Goal: Find contact information: Find contact information

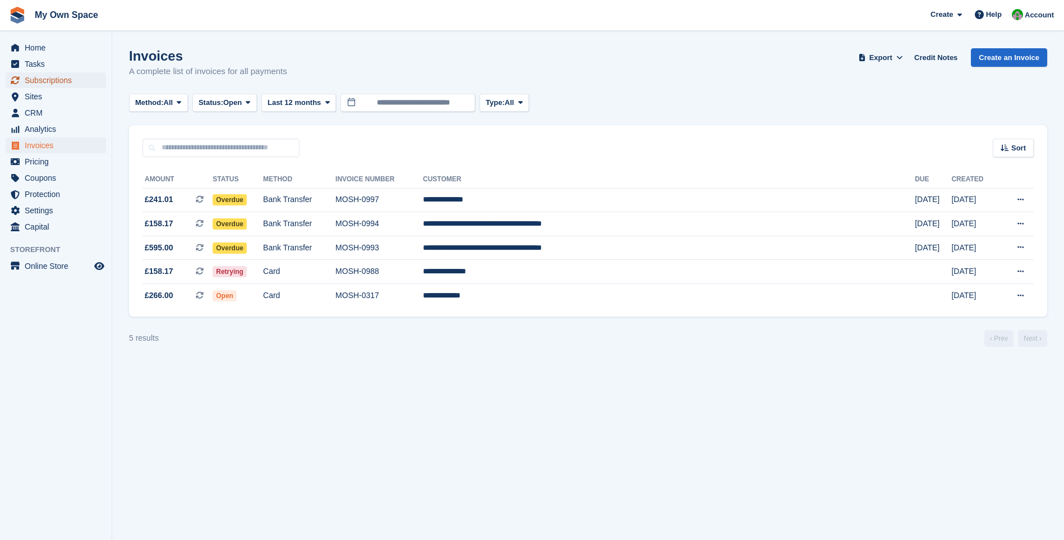
click at [59, 78] on span "Subscriptions" at bounding box center [58, 80] width 67 height 16
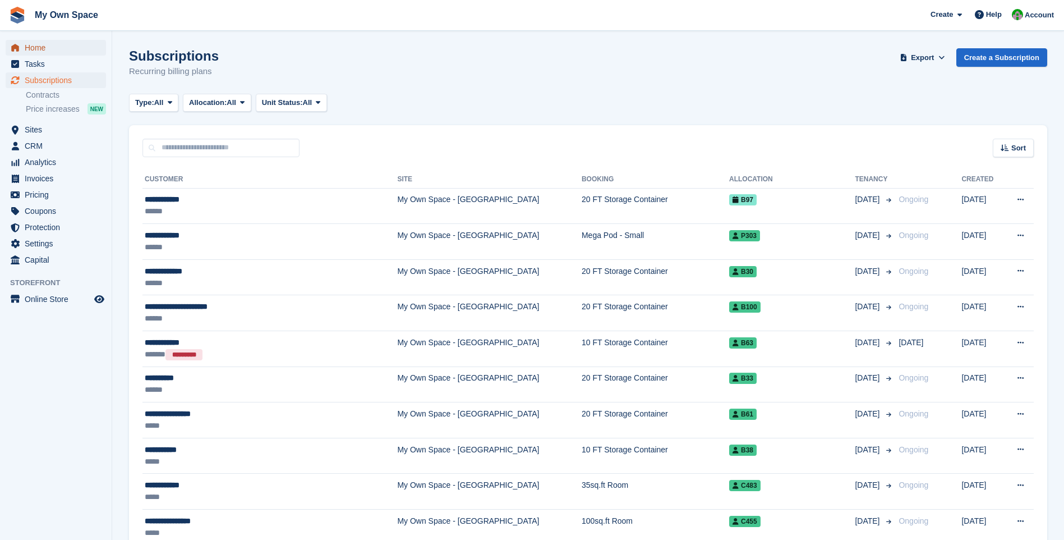
click at [59, 47] on span "Home" at bounding box center [58, 48] width 67 height 16
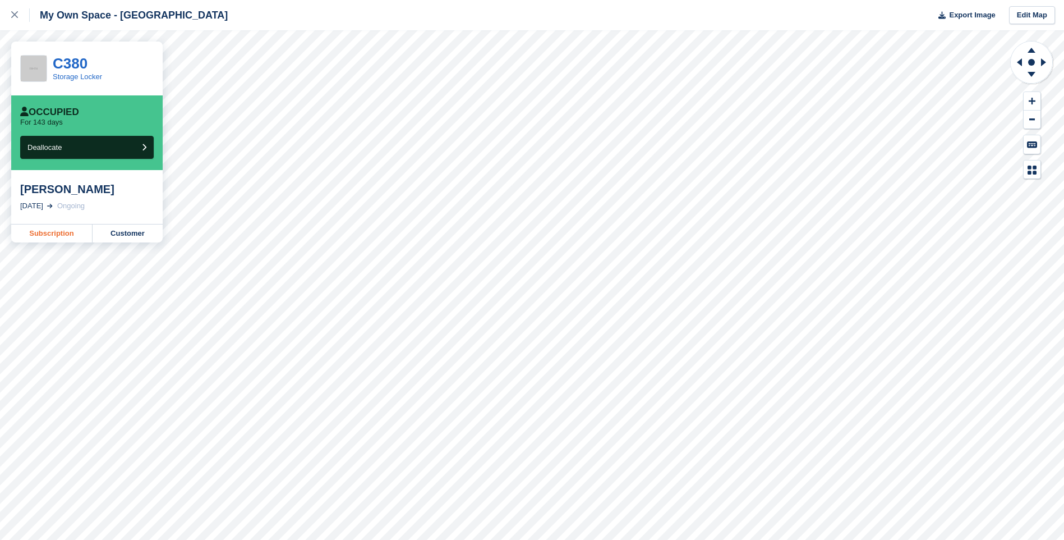
click at [59, 235] on link "Subscription" at bounding box center [51, 233] width 81 height 18
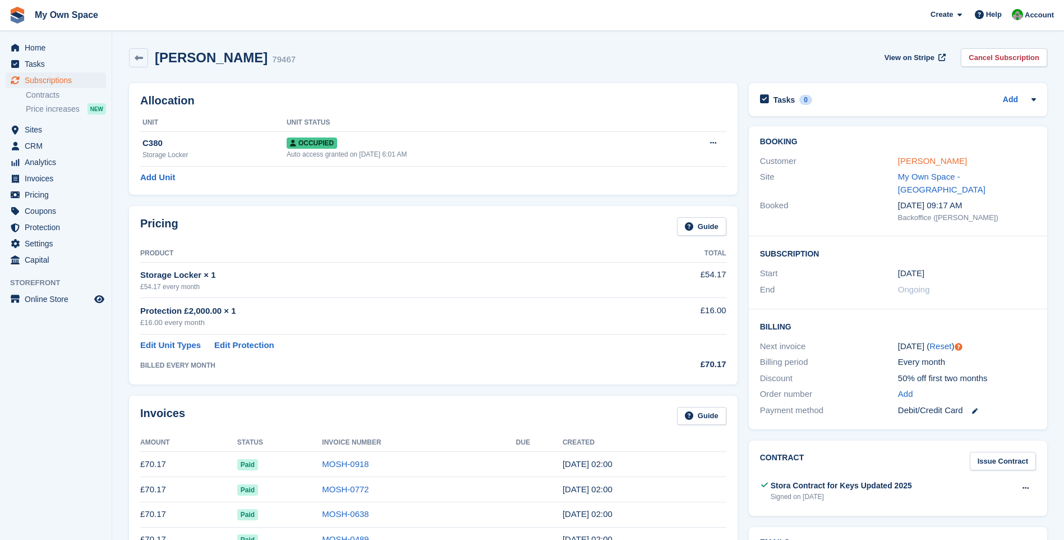
click at [924, 159] on link "Shaka Yesufu" at bounding box center [932, 161] width 69 height 10
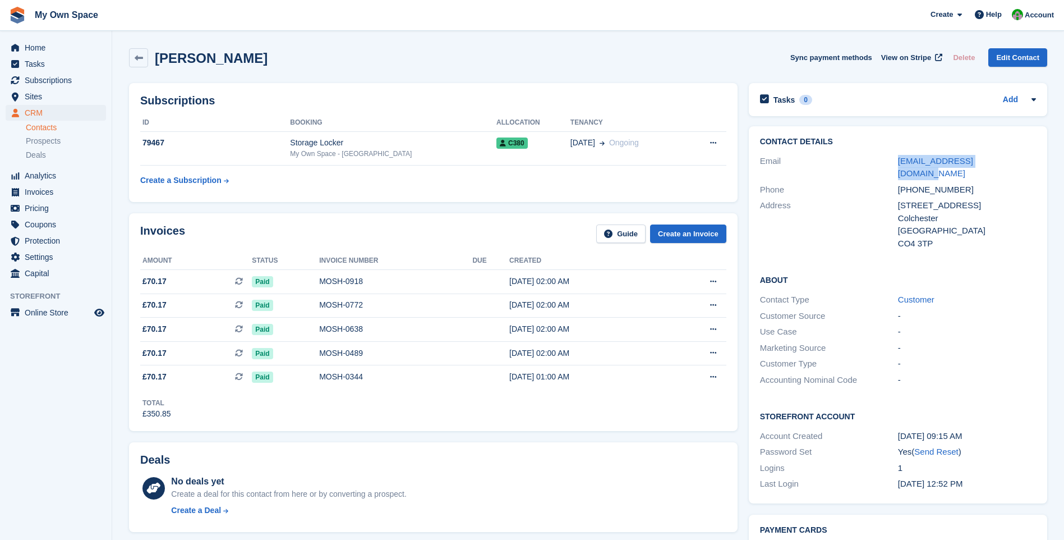
drag, startPoint x: 896, startPoint y: 163, endPoint x: 1003, endPoint y: 164, distance: 106.6
click at [1003, 164] on div "Email shakayesufu68@yahoo.com" at bounding box center [898, 167] width 276 height 29
copy div "shakayesufu68@yahoo.com"
drag, startPoint x: 30, startPoint y: 83, endPoint x: 49, endPoint y: 86, distance: 18.7
click at [30, 83] on span "Subscriptions" at bounding box center [58, 80] width 67 height 16
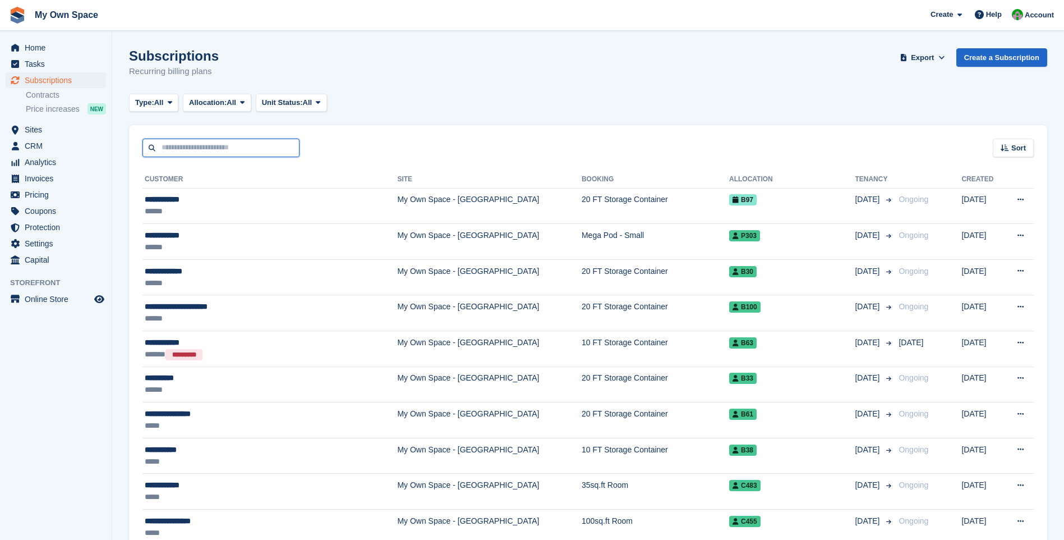
click at [169, 149] on input "text" at bounding box center [221, 148] width 157 height 19
click at [183, 145] on input "*****" at bounding box center [221, 148] width 157 height 19
type input "*****"
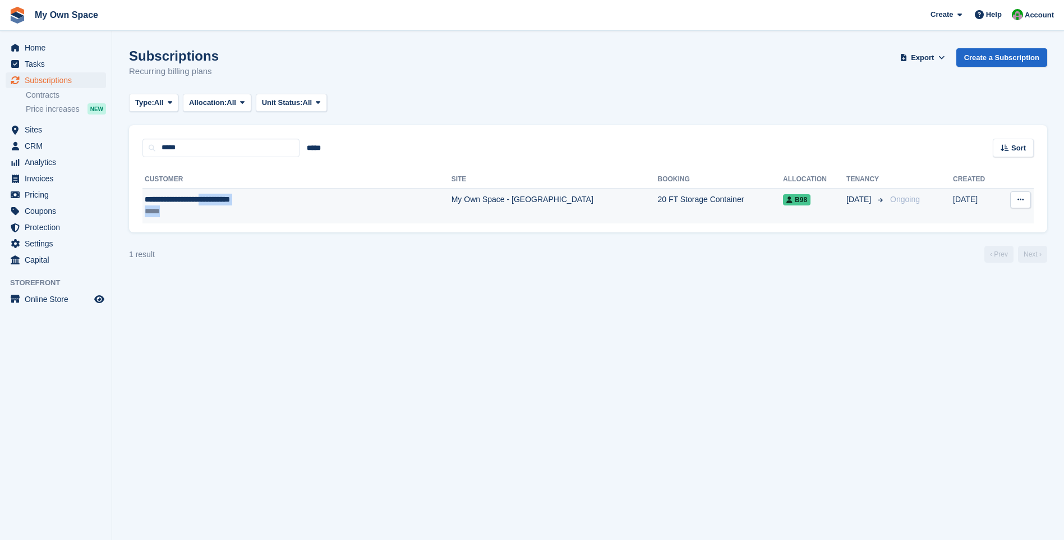
click at [219, 205] on td "**********" at bounding box center [297, 205] width 309 height 35
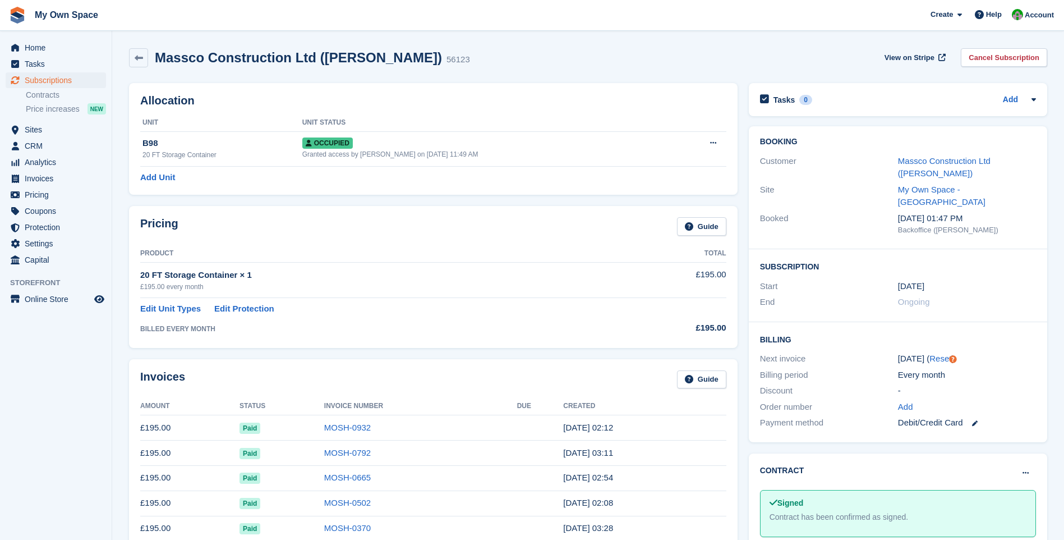
click at [927, 168] on div "Massco Construction Ltd ([PERSON_NAME])" at bounding box center [967, 167] width 138 height 25
click at [926, 164] on link "Massco Construction Ltd ([PERSON_NAME])" at bounding box center [944, 167] width 93 height 22
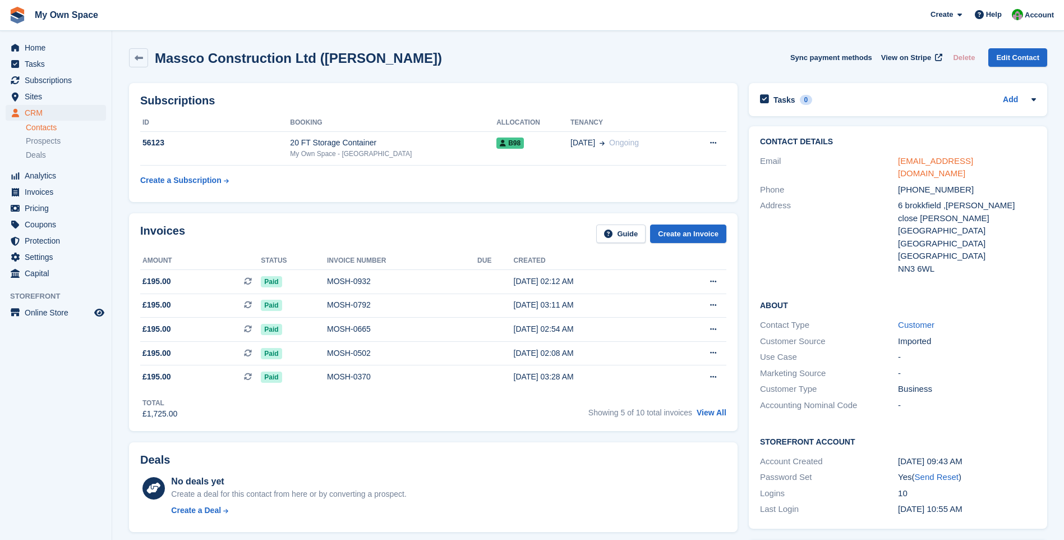
click at [928, 161] on link "[EMAIL_ADDRESS][DOMAIN_NAME]" at bounding box center [935, 167] width 75 height 22
